Goal: Task Accomplishment & Management: Manage account settings

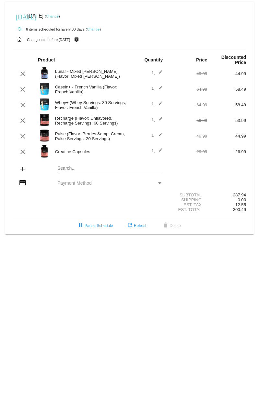
click at [59, 17] on link "Change" at bounding box center [52, 16] width 13 height 4
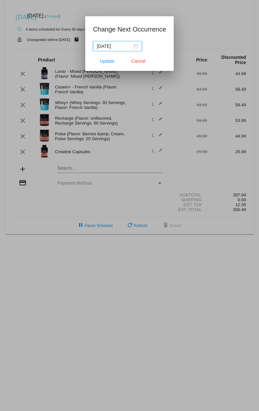
click at [122, 47] on input "[DATE]" at bounding box center [114, 46] width 35 height 7
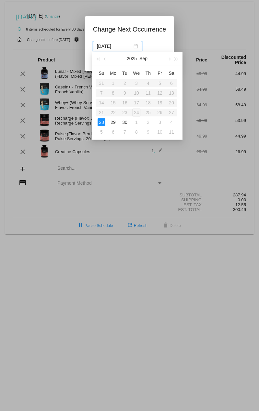
click at [103, 120] on div "28" at bounding box center [102, 122] width 8 height 8
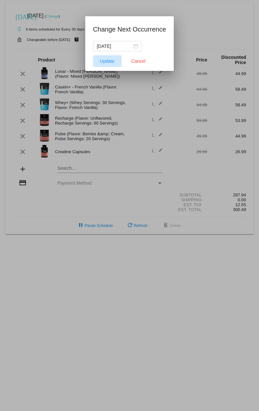
click at [112, 64] on button "Update" at bounding box center [107, 61] width 29 height 12
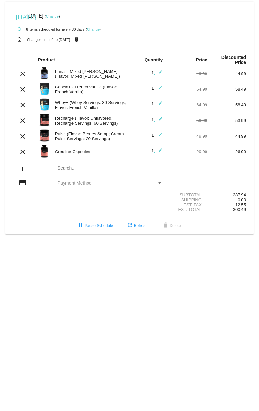
click at [59, 16] on link "Change" at bounding box center [52, 16] width 13 height 4
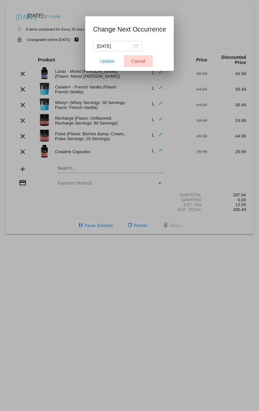
click at [146, 62] on button "Cancel" at bounding box center [138, 61] width 29 height 12
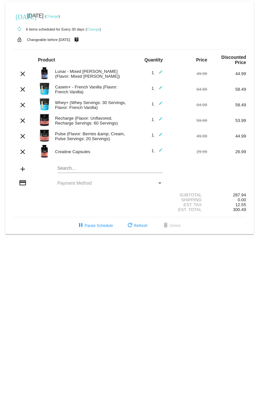
click at [59, 15] on link "Change" at bounding box center [52, 16] width 13 height 4
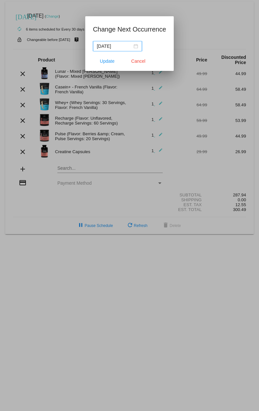
click at [129, 47] on div "[DATE]" at bounding box center [117, 46] width 41 height 7
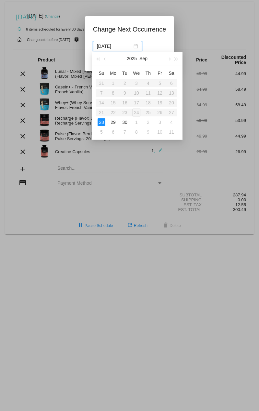
click at [101, 121] on div "28" at bounding box center [102, 122] width 8 height 8
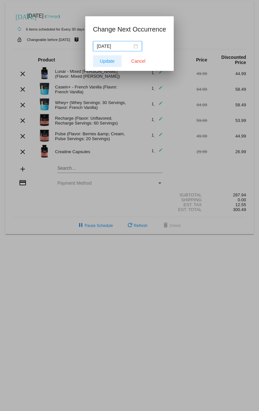
click at [107, 64] on button "Update" at bounding box center [107, 61] width 29 height 12
